Goal: Task Accomplishment & Management: Complete application form

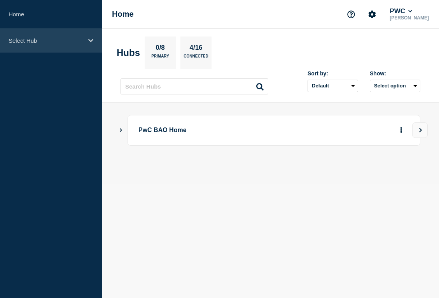
click at [30, 42] on p "Select Hub" at bounding box center [46, 40] width 75 height 7
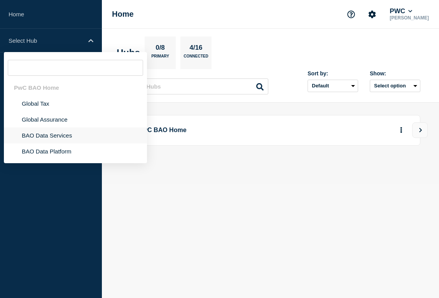
click at [50, 134] on li "BAO Data Services" at bounding box center [75, 135] width 143 height 16
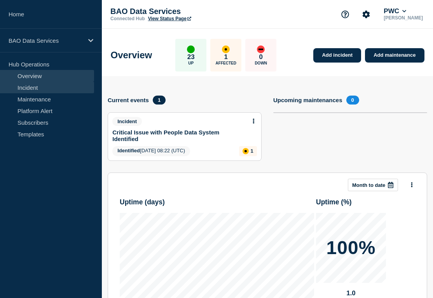
click at [63, 89] on link "Incident" at bounding box center [47, 88] width 94 height 12
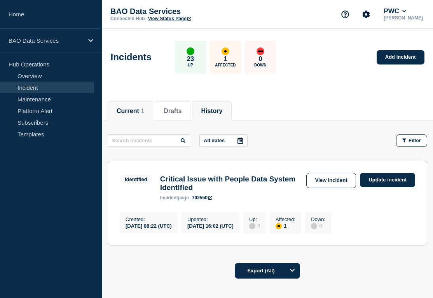
click at [197, 113] on li "History" at bounding box center [211, 110] width 39 height 19
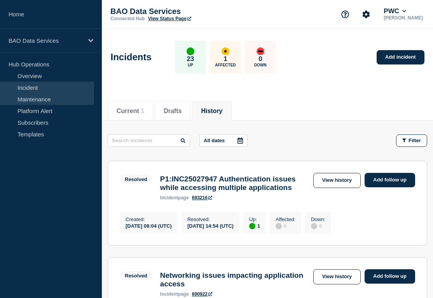
click at [55, 100] on link "Maintenance" at bounding box center [47, 99] width 94 height 12
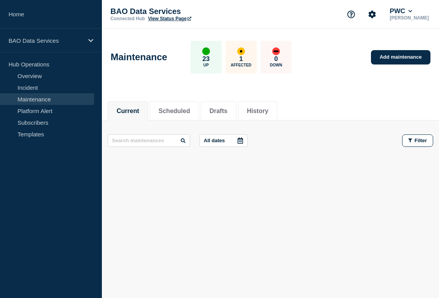
click at [235, 112] on ul "Current Scheduled Drafts History" at bounding box center [193, 110] width 171 height 19
click at [229, 112] on li "Drafts" at bounding box center [219, 110] width 36 height 19
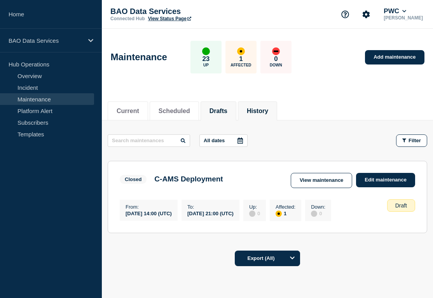
drag, startPoint x: 241, startPoint y: 122, endPoint x: 247, endPoint y: 115, distance: 9.3
click at [241, 121] on main "All dates Filter Closed 1 Affected C-AMS Deployment From 2023-03-10 14:00 (UTC)…" at bounding box center [267, 182] width 331 height 124
click at [250, 113] on button "History" at bounding box center [257, 111] width 21 height 7
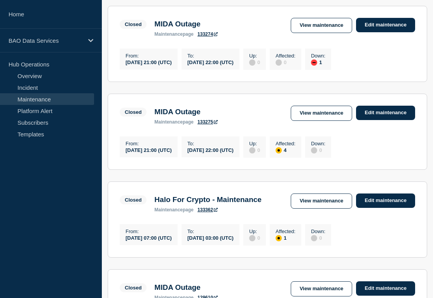
scroll to position [194, 0]
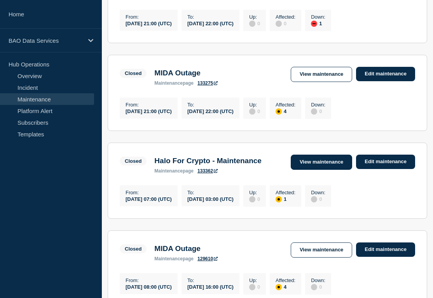
click at [335, 170] on link "View maintenance" at bounding box center [321, 162] width 61 height 15
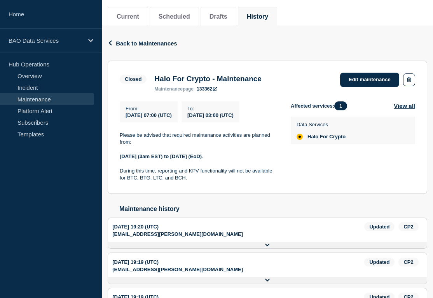
scroll to position [76, 0]
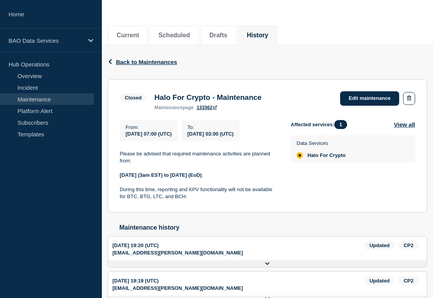
drag, startPoint x: 197, startPoint y: 204, endPoint x: 125, endPoint y: 154, distance: 88.1
click at [115, 154] on section "Closed Halo For Crypto - Maintenance maintenance page 133362 Edit maintenance F…" at bounding box center [267, 145] width 319 height 133
copy div "Please be advised that required maintenance activities are planned from: Thursd…"
click at [326, 193] on div "Affected services: 1 View all Data Services Halo For Crypto" at bounding box center [353, 160] width 124 height 80
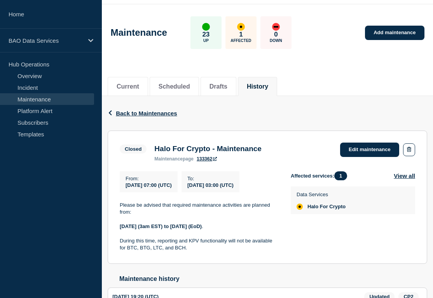
scroll to position [0, 0]
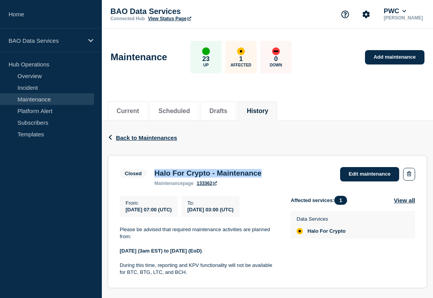
drag, startPoint x: 154, startPoint y: 175, endPoint x: 284, endPoint y: 179, distance: 130.2
click at [284, 180] on div "Closed Halo For Crypto - Maintenance maintenance page 133362 Edit maintenance" at bounding box center [267, 176] width 295 height 19
copy h3 "Halo For Crypto - Maintenance"
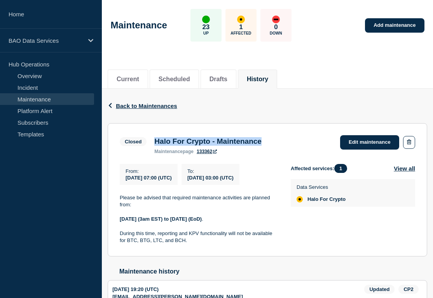
scroll to position [49, 0]
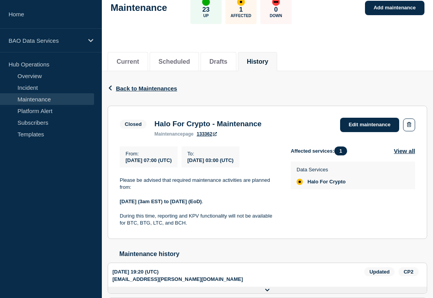
click at [119, 192] on section "Closed Halo For Crypto - Maintenance maintenance page 133362 Edit maintenance F…" at bounding box center [267, 172] width 319 height 133
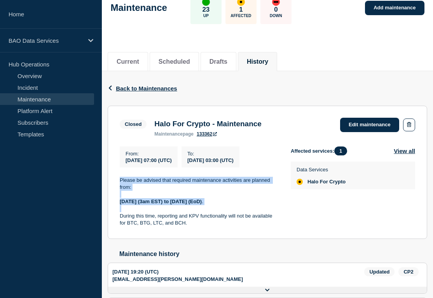
drag, startPoint x: 120, startPoint y: 185, endPoint x: 281, endPoint y: 211, distance: 163.4
click at [280, 211] on div "From : 2025-08-21 07:00 (UTC) To : 2025-08-25 03:00 (UTC) Please be advised tha…" at bounding box center [205, 186] width 171 height 80
copy div "Please be advised that required maintenance activities are planned from: Thursd…"
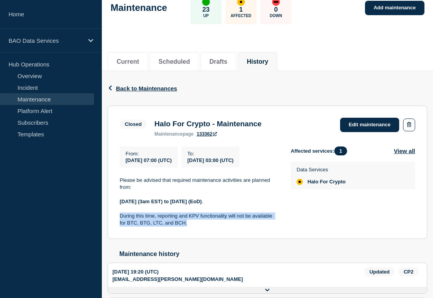
drag, startPoint x: 187, startPoint y: 230, endPoint x: 120, endPoint y: 223, distance: 67.6
click at [120, 223] on p "During this time, reporting and KPV functionality will not be available for BTC…" at bounding box center [199, 220] width 159 height 14
copy p "During this time, reporting and KPV functionality will not be available for BTC…"
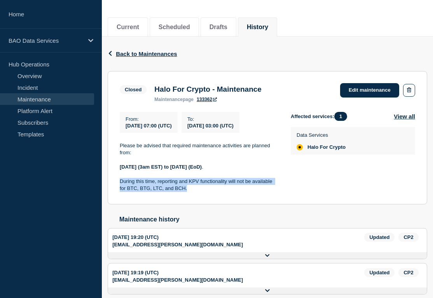
scroll to position [99, 0]
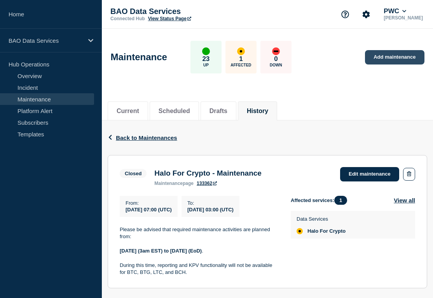
click at [391, 62] on link "Add maintenance" at bounding box center [394, 57] width 59 height 14
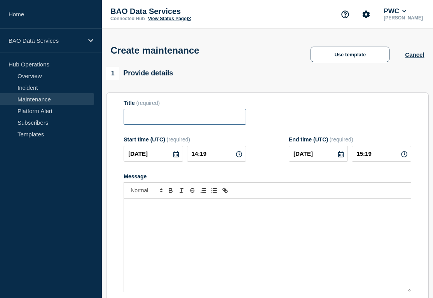
click at [175, 125] on input "Title" at bounding box center [185, 117] width 122 height 16
paste input "Halo For Crypto - Maintenance"
type input "Halo For Crypto - Maintenance"
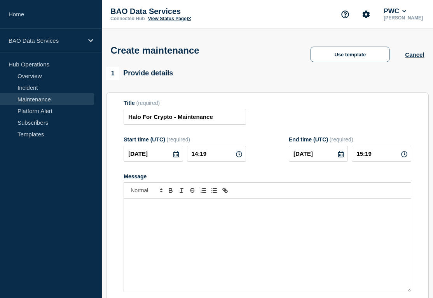
click at [185, 234] on div "Message" at bounding box center [267, 245] width 287 height 93
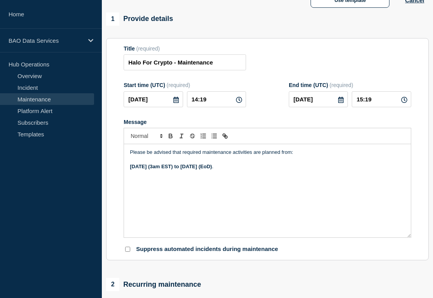
scroll to position [55, 0]
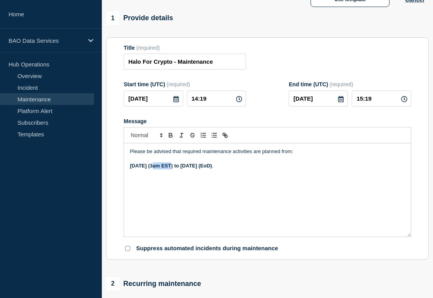
drag, startPoint x: 154, startPoint y: 174, endPoint x: 171, endPoint y: 174, distance: 17.1
click at [171, 169] on strong "Thursday August 21st (3am EST) to Monday August 25th (EoD)" at bounding box center [171, 166] width 82 height 6
click at [197, 169] on strong "Thursday September 11th (3am EST) to Monday August 25th (EoD)" at bounding box center [171, 166] width 82 height 6
click at [258, 178] on div "Please be advised that required maintenance activities are planned from: Thursd…" at bounding box center [267, 189] width 287 height 93
drag, startPoint x: 129, startPoint y: 174, endPoint x: 191, endPoint y: 173, distance: 62.2
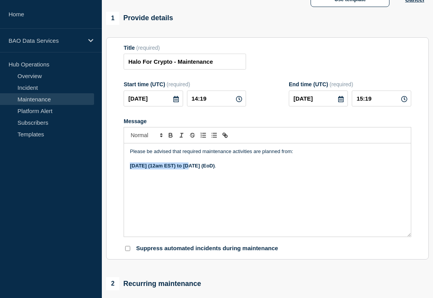
click at [191, 173] on div "Please be advised that required maintenance activities are planned from: Thursd…" at bounding box center [267, 189] width 287 height 93
copy strong "Thursday September 11th"
click at [215, 169] on strong "Thursday September 11th (12am EST) to Monday August 25th (EoD)" at bounding box center [172, 166] width 85 height 6
drag, startPoint x: 229, startPoint y: 174, endPoint x: 277, endPoint y: 172, distance: 48.6
click at [215, 169] on strong "Thursday September 11th (12am EST) to Monday August 25th (EoD)" at bounding box center [172, 166] width 85 height 6
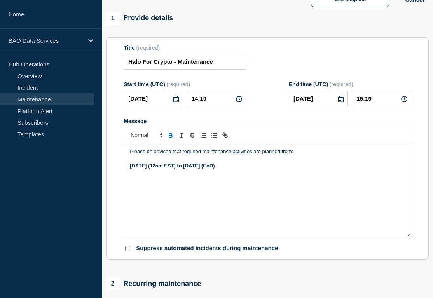
click at [215, 169] on strong "Thursday September 11th (12am EST) to Thursday September 11th (EoD)" at bounding box center [172, 166] width 85 height 6
drag, startPoint x: 286, startPoint y: 174, endPoint x: 296, endPoint y: 174, distance: 10.1
click at [215, 169] on strong "Thursday September 11th (12am EST) to Friday September 11th (EoD)" at bounding box center [172, 166] width 85 height 6
click at [294, 204] on div "Please be advised that required maintenance activities are planned from: Thursd…" at bounding box center [267, 189] width 287 height 93
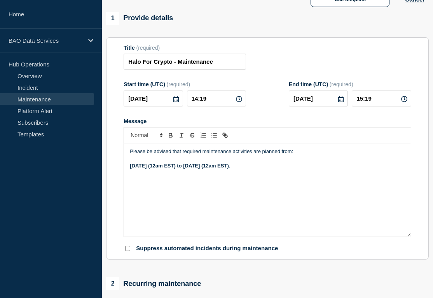
click at [317, 177] on p "Message" at bounding box center [267, 173] width 275 height 7
drag, startPoint x: 319, startPoint y: 175, endPoint x: 158, endPoint y: 155, distance: 161.7
click at [158, 155] on div "Please be advised that required maintenance activities are planned from: Thursd…" at bounding box center [267, 189] width 287 height 93
copy div "Please be advised that required maintenance activities are planned from: Thursd…"
click at [236, 198] on div "Please be advised that required maintenance activities are planned from: Thursd…" at bounding box center [267, 189] width 287 height 93
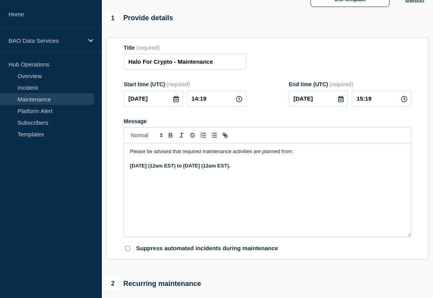
drag, startPoint x: 326, startPoint y: 173, endPoint x: 143, endPoint y: 151, distance: 185.1
click at [143, 151] on div "Please be advised that required maintenance activities are planned from: Thursd…" at bounding box center [267, 189] width 287 height 93
copy div "Please be advised that required maintenance activities are planned from: Thursd…"
click at [192, 169] on strong "Thursday September 11th (12am EST) to Friday September 11th (12am EST)." at bounding box center [180, 166] width 100 height 6
click at [193, 169] on strong "Thursday September 11th,2025 (12am EST) to Friday September 11th (12am EST)." at bounding box center [180, 166] width 100 height 6
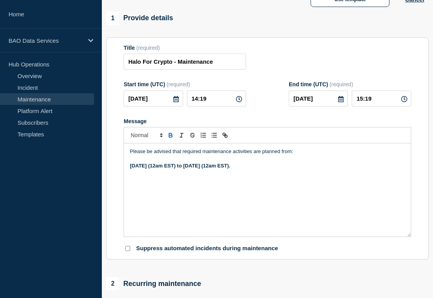
click at [230, 169] on strong "Thursday September 11th, 2025 (12am EST) to Friday September 11th (12am EST)." at bounding box center [180, 166] width 100 height 6
click at [365, 228] on div "Please be advised that required maintenance activities are planned from: Thursd…" at bounding box center [267, 189] width 287 height 93
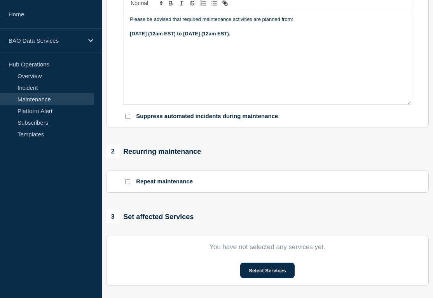
scroll to position [208, 0]
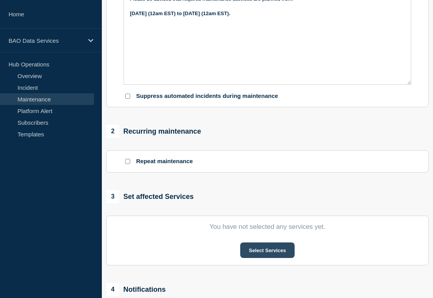
click at [260, 258] on button "Select Services" at bounding box center [267, 250] width 54 height 16
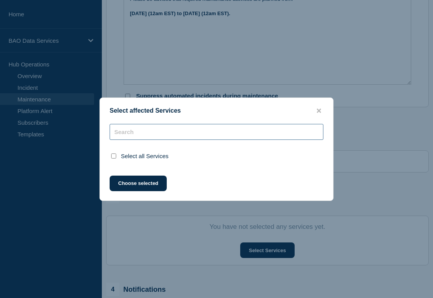
click at [145, 132] on div "Select all Services" at bounding box center [216, 145] width 233 height 42
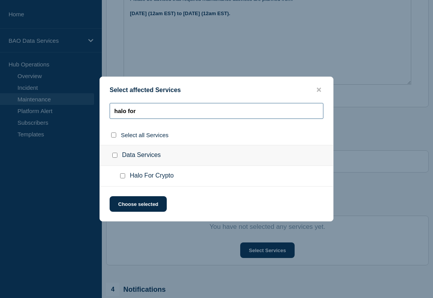
type input "halo for"
click at [126, 178] on div at bounding box center [124, 176] width 11 height 8
click at [124, 178] on input "Halo For Crypto checkbox" at bounding box center [122, 175] width 5 height 5
checkbox input "true"
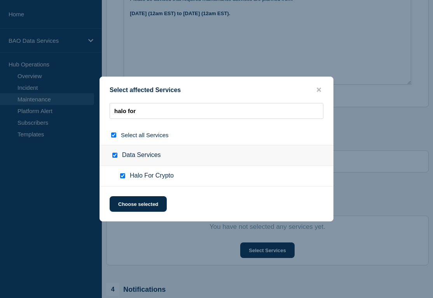
checkbox input "true"
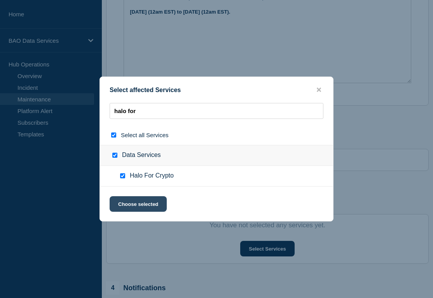
click at [159, 200] on button "Choose selected" at bounding box center [138, 204] width 57 height 16
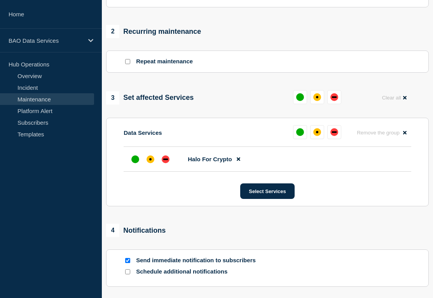
scroll to position [308, 0]
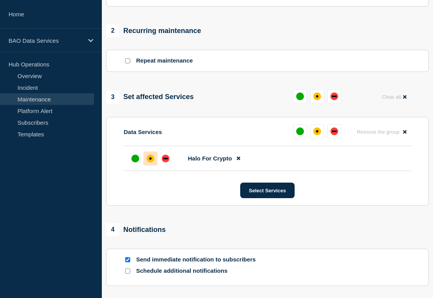
click at [151, 162] on div "affected" at bounding box center [150, 159] width 8 height 8
click at [357, 228] on div "1 Provide details Title (required) Halo For Crypto - Maintenance Start time (UT…" at bounding box center [267, 49] width 331 height 580
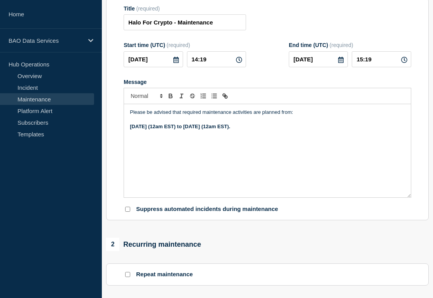
scroll to position [50, 0]
